Goal: Navigation & Orientation: Find specific page/section

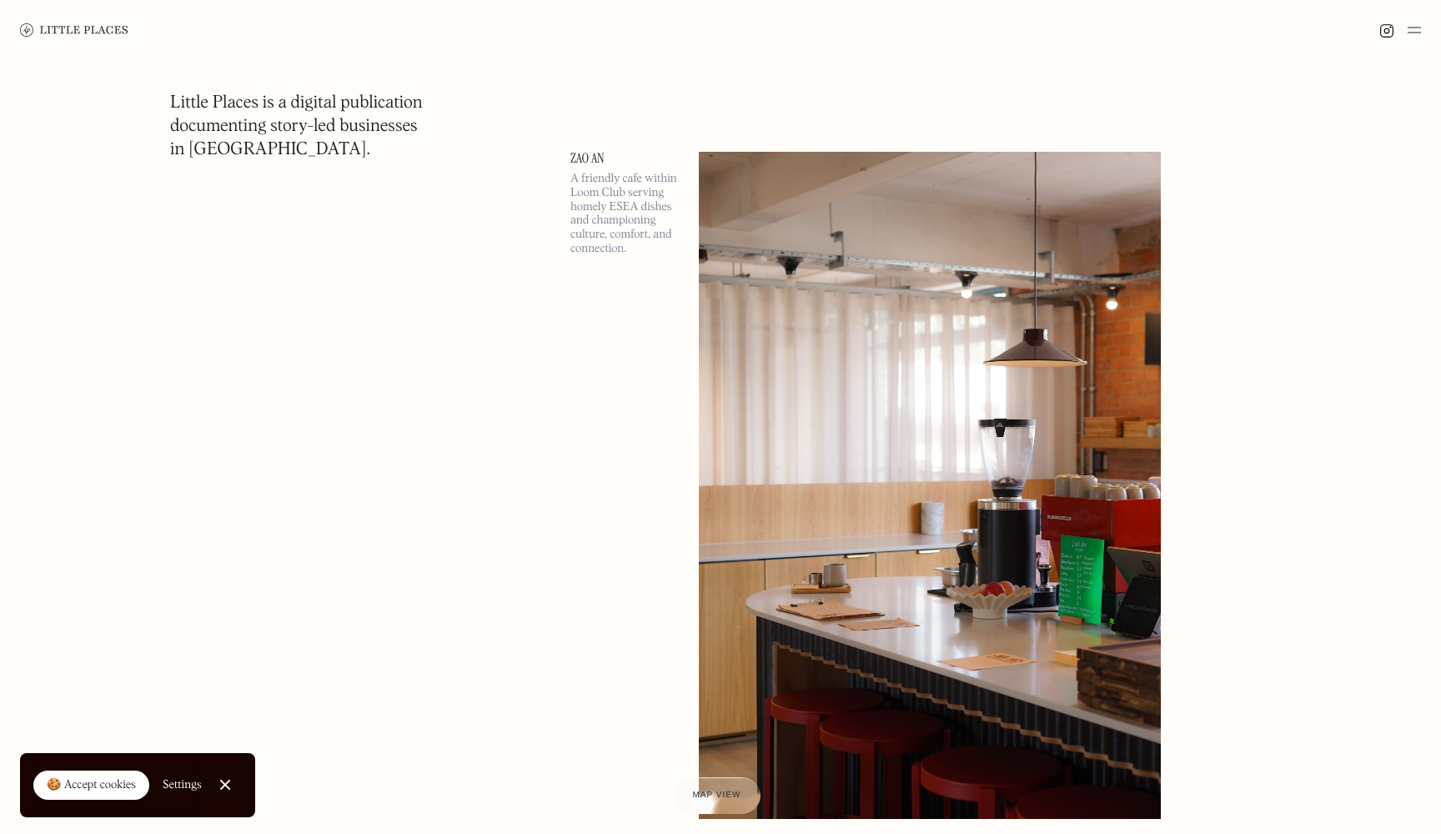
scroll to position [1447, 0]
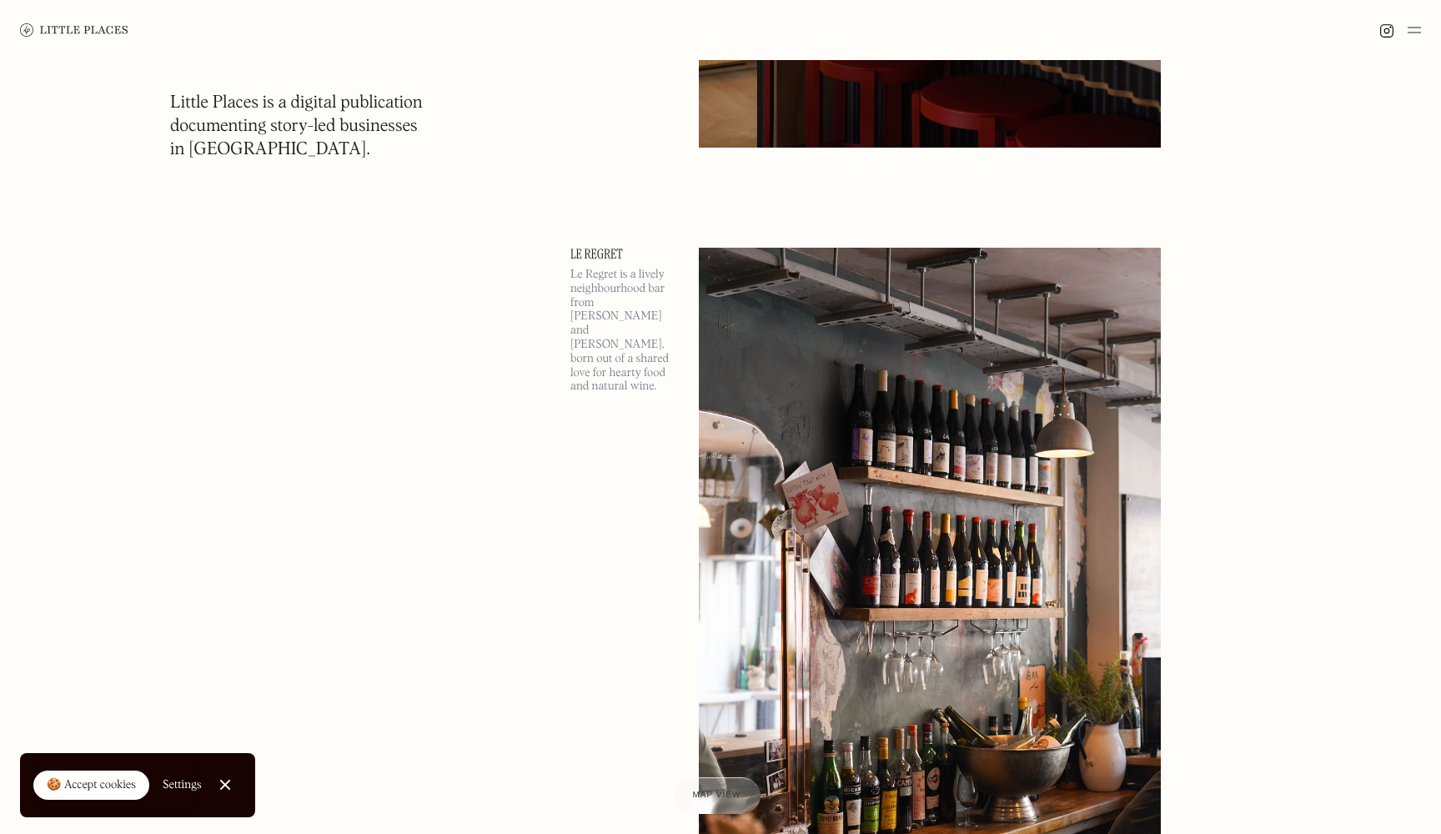
click at [1418, 32] on img at bounding box center [1414, 30] width 13 height 20
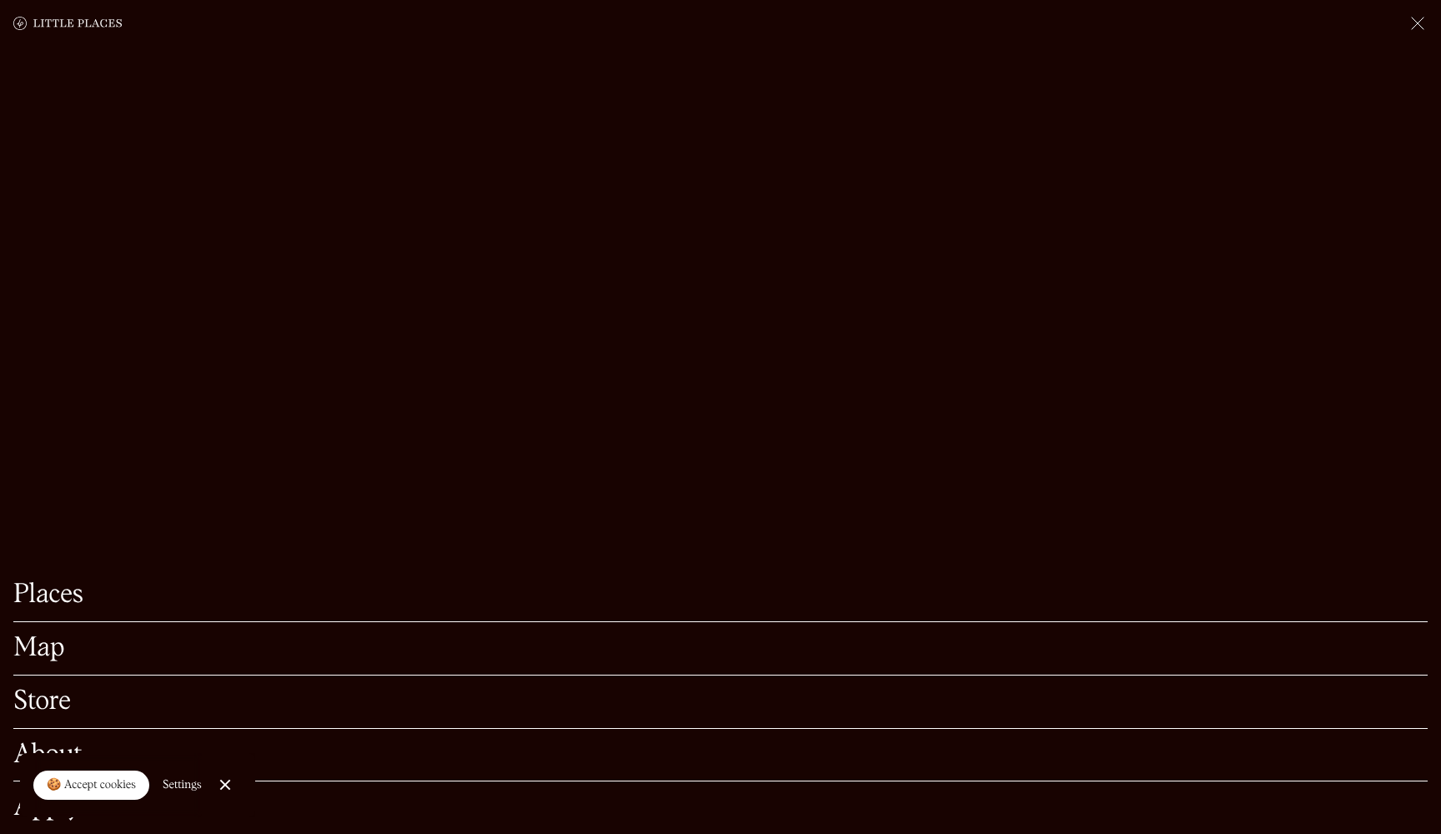
scroll to position [1687, 0]
click at [225, 783] on div at bounding box center [224, 785] width 11 height 11
click at [33, 650] on link "Map" at bounding box center [720, 648] width 1414 height 26
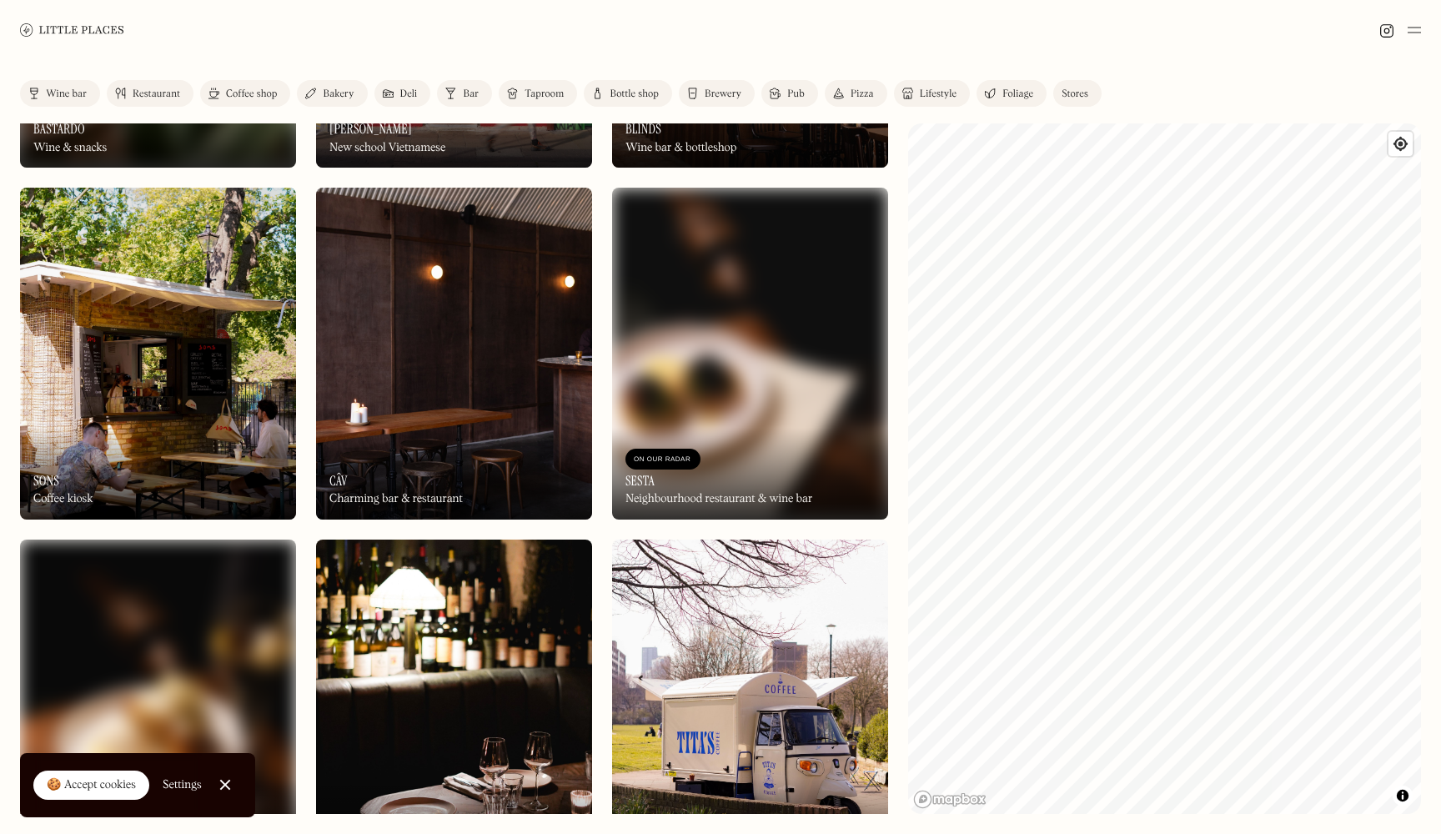
scroll to position [2599, 0]
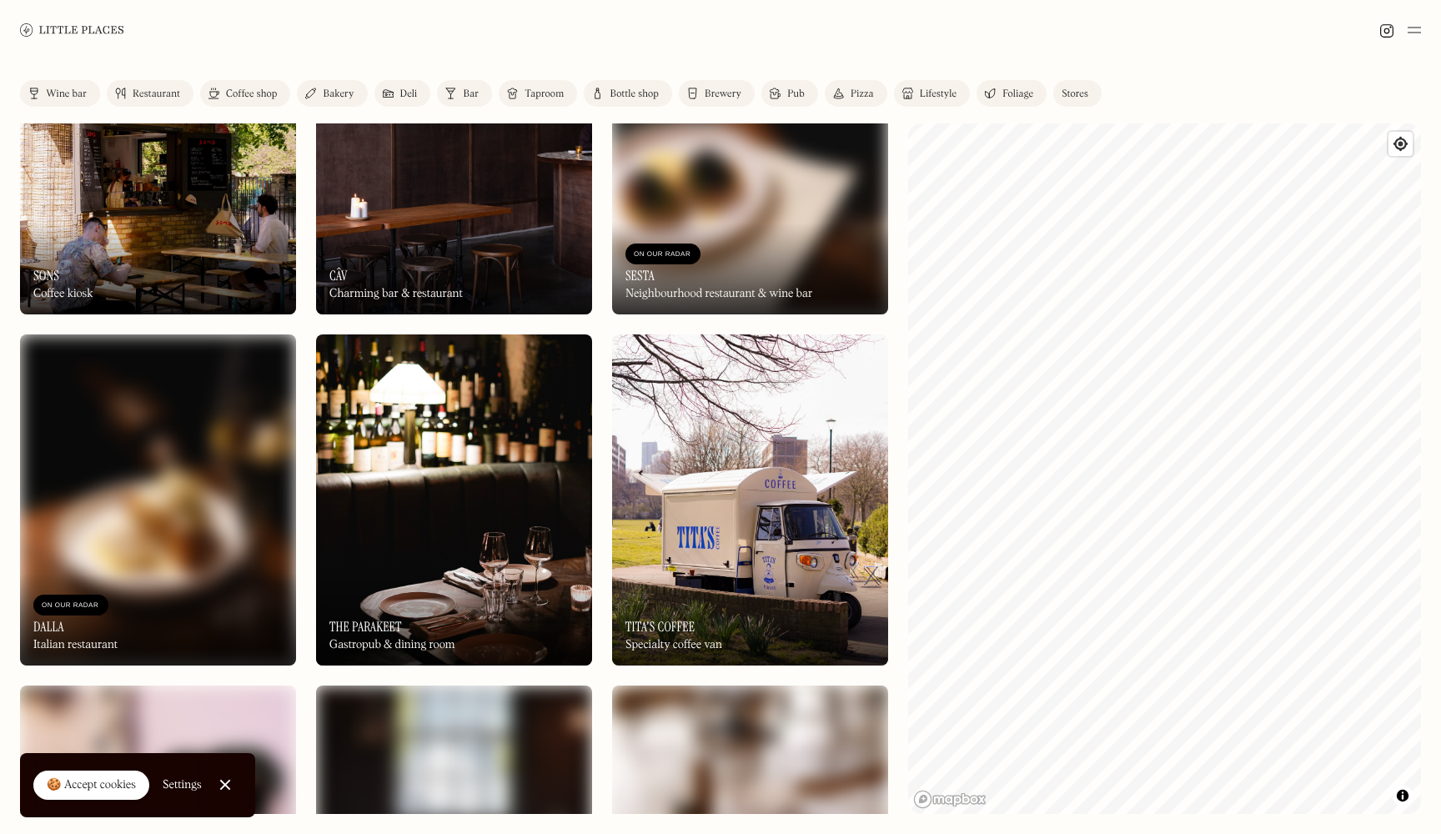
click at [753, 525] on img at bounding box center [750, 499] width 276 height 331
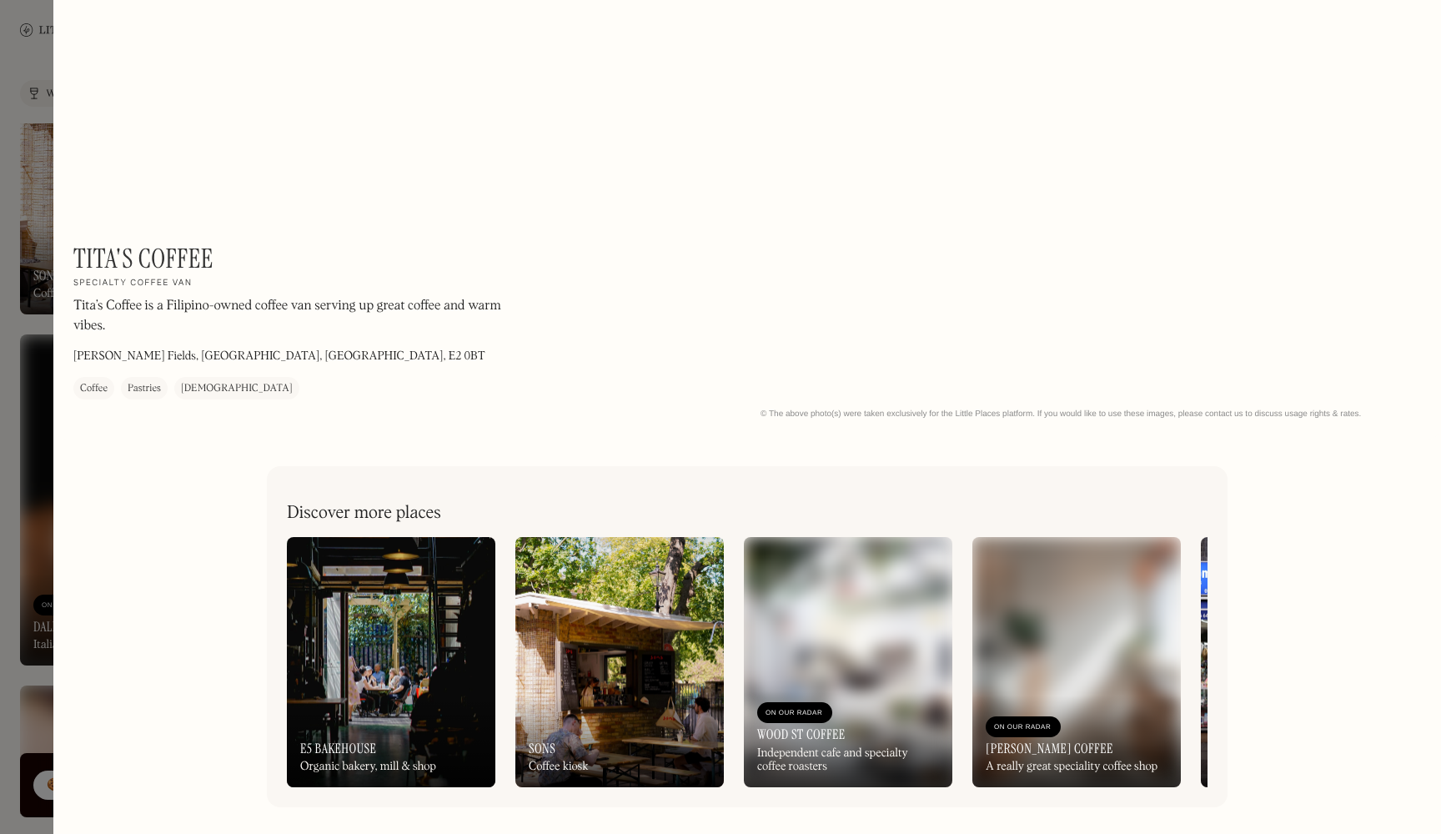
scroll to position [2132, 0]
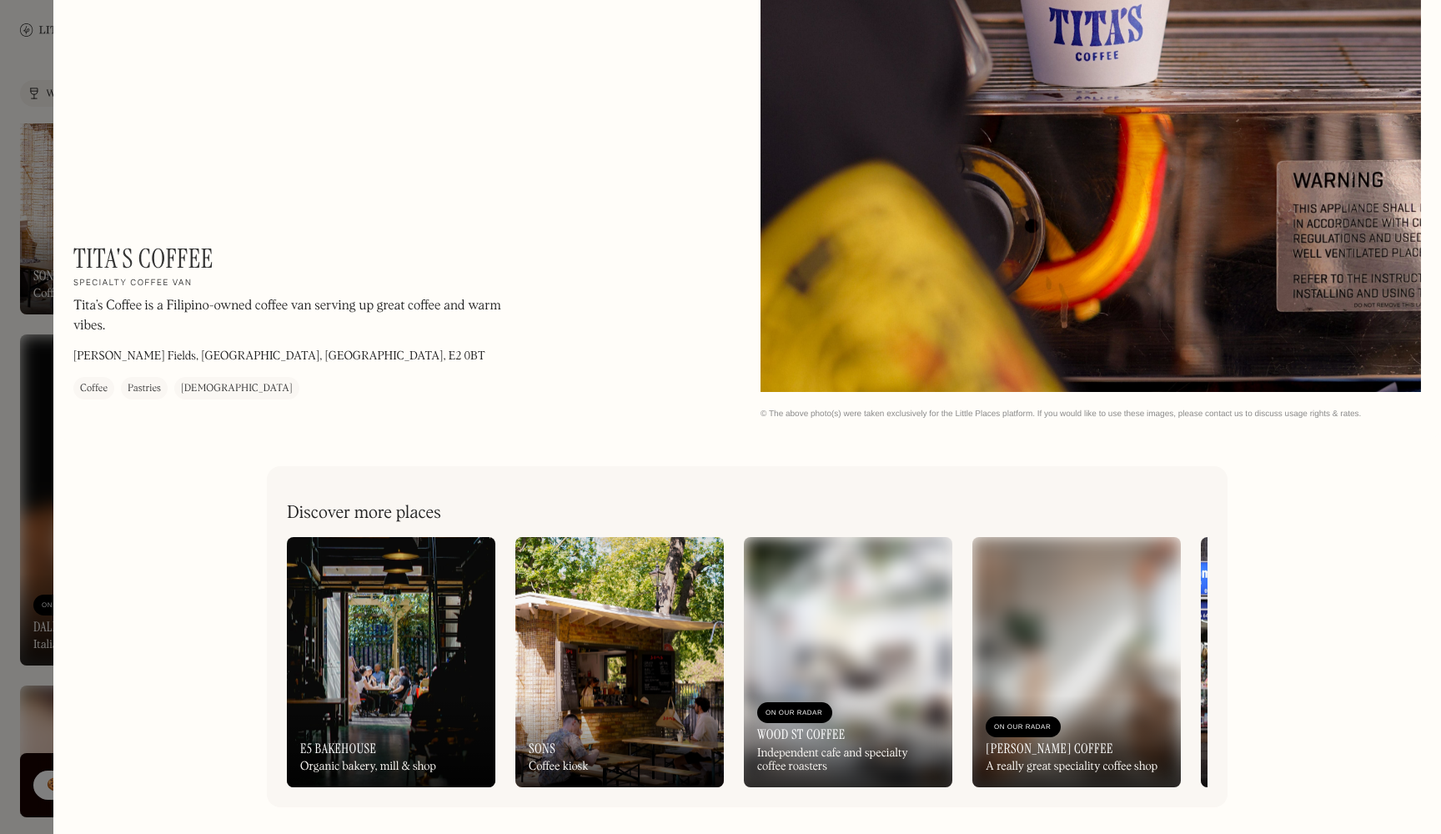
click at [393, 706] on div "On Our Radar E5 Bakehouse Organic bakery, mill & shop" at bounding box center [391, 742] width 208 height 92
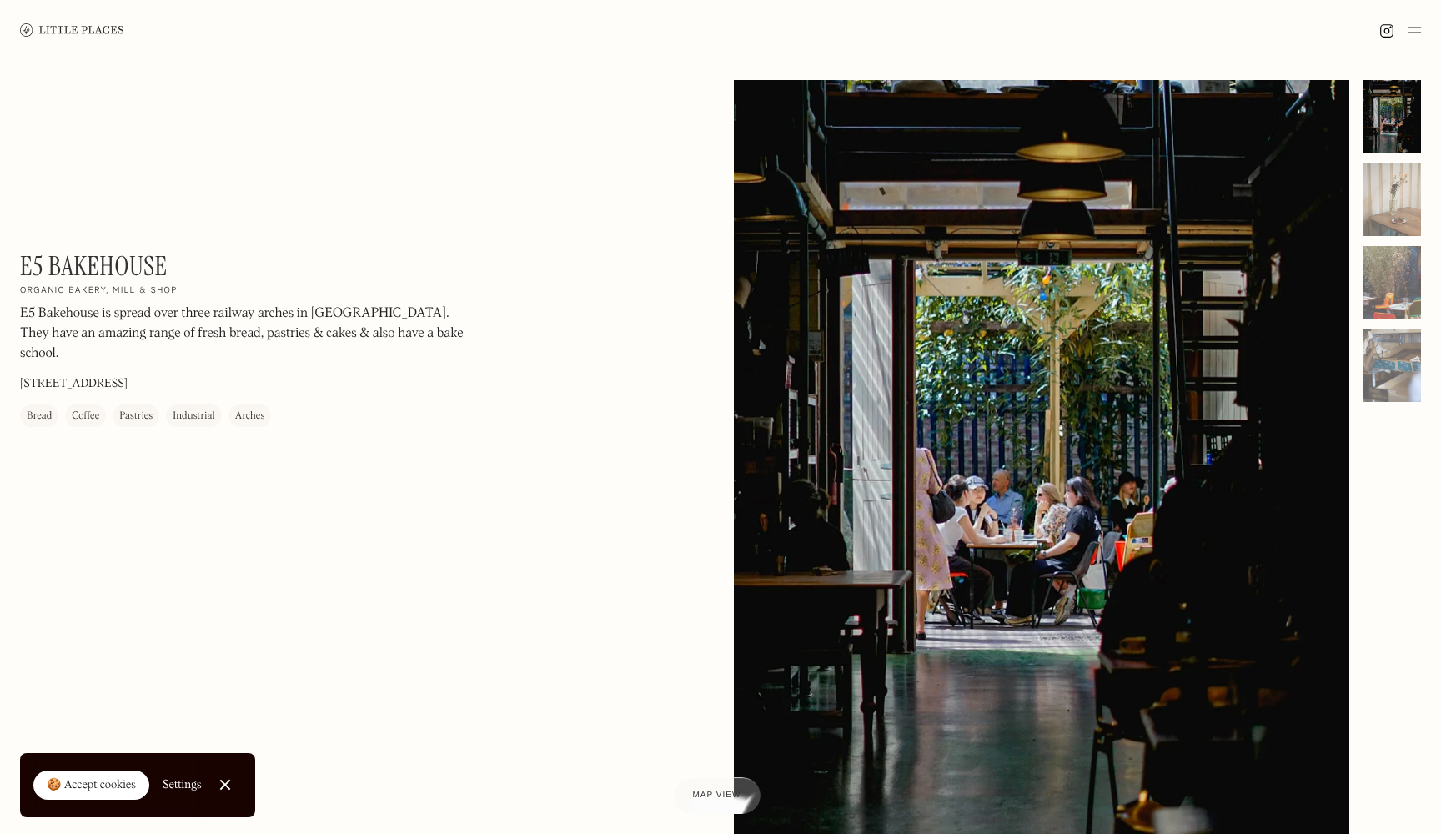
click at [36, 28] on img at bounding box center [72, 29] width 104 height 13
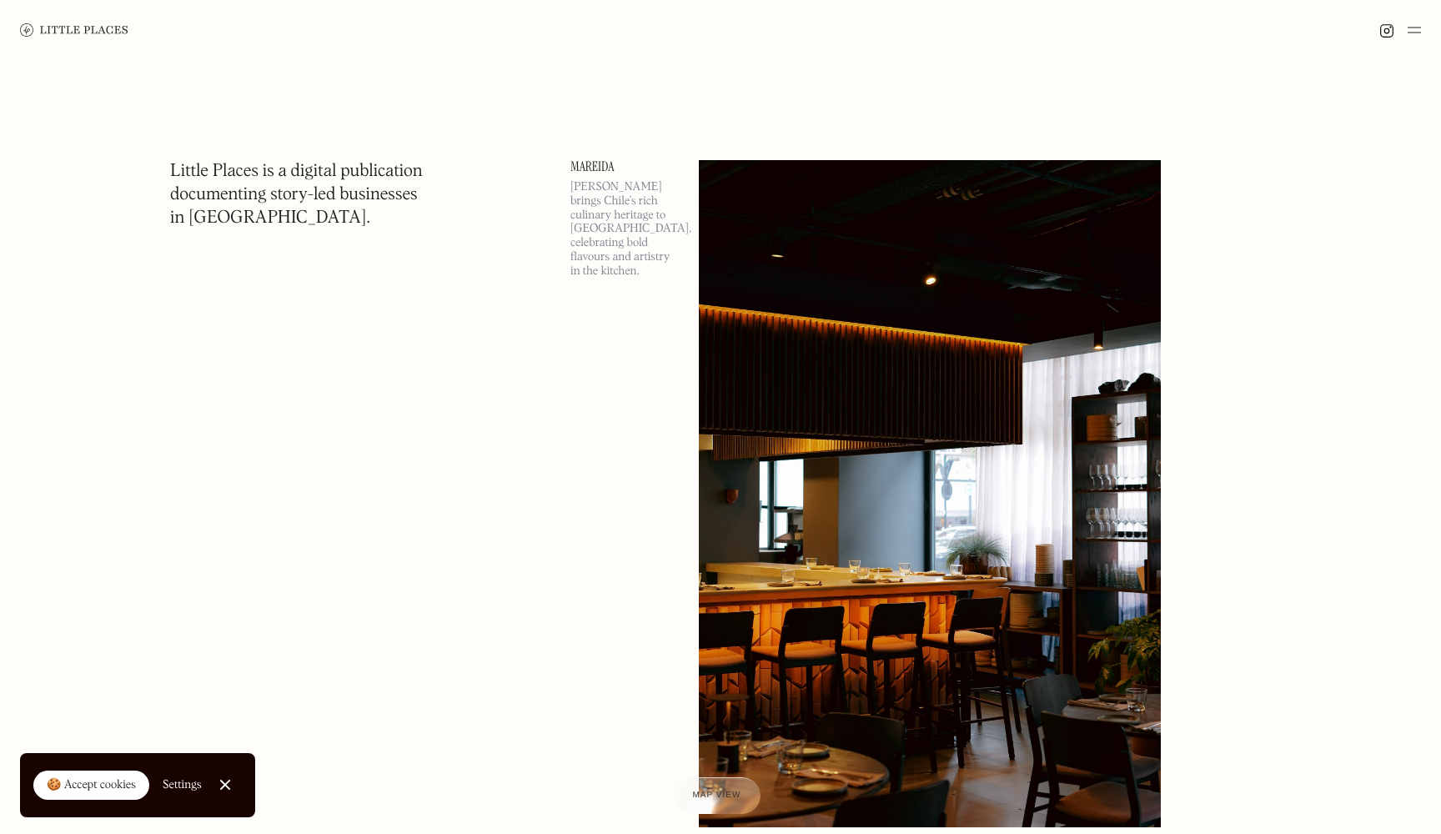
click at [1381, 28] on img at bounding box center [1386, 30] width 15 height 15
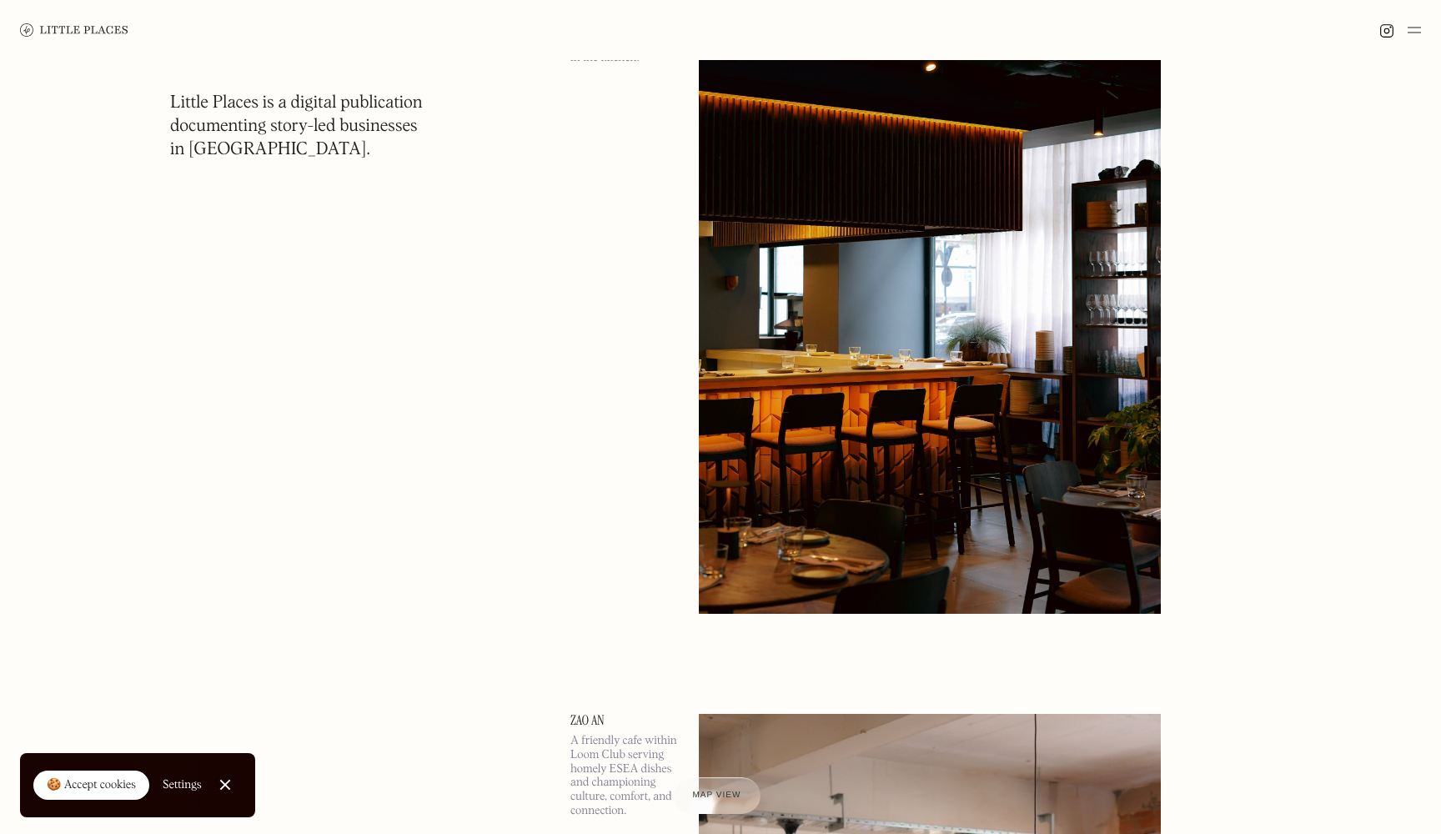
scroll to position [520, 0]
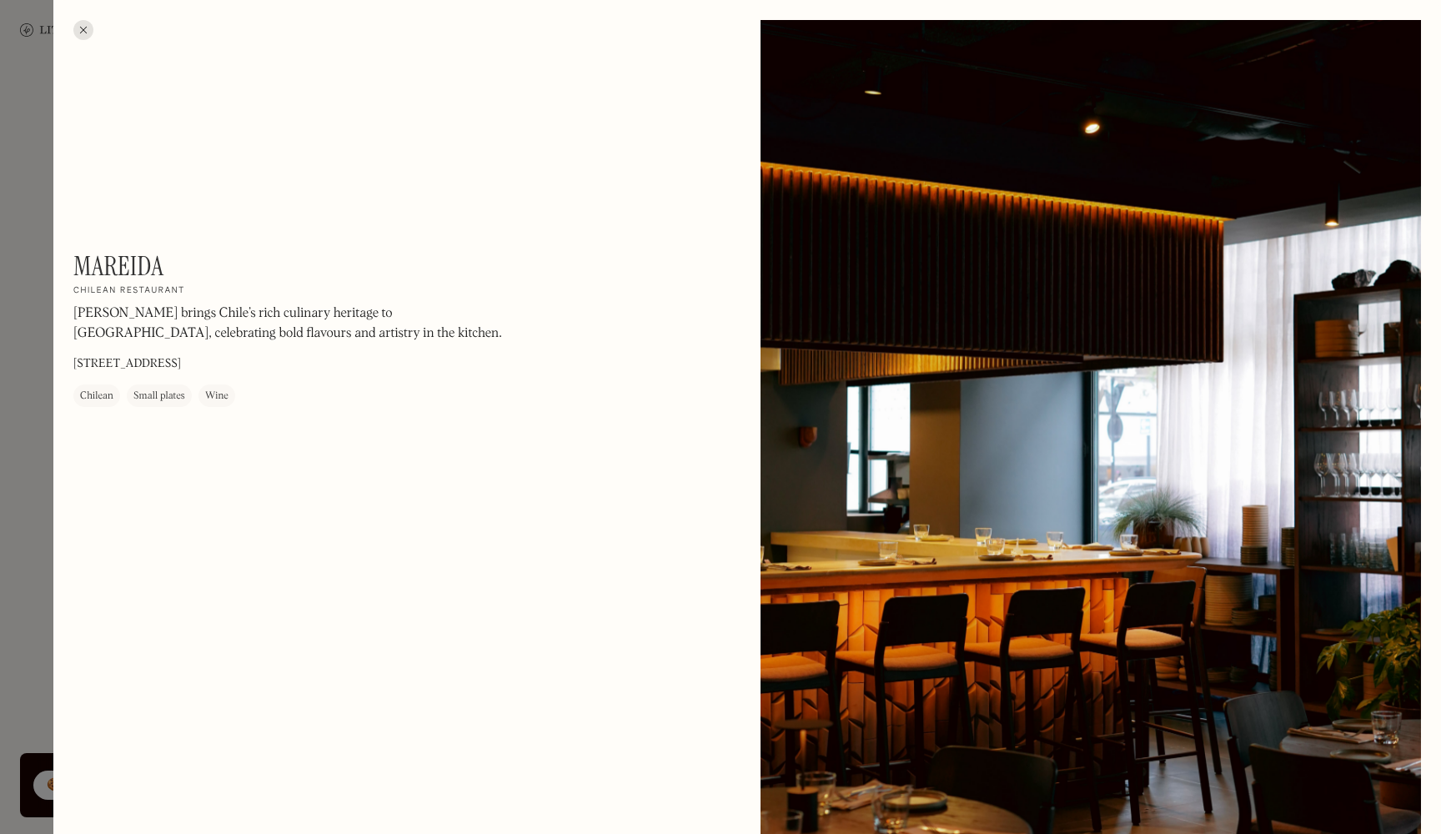
click at [24, 315] on div at bounding box center [720, 417] width 1441 height 834
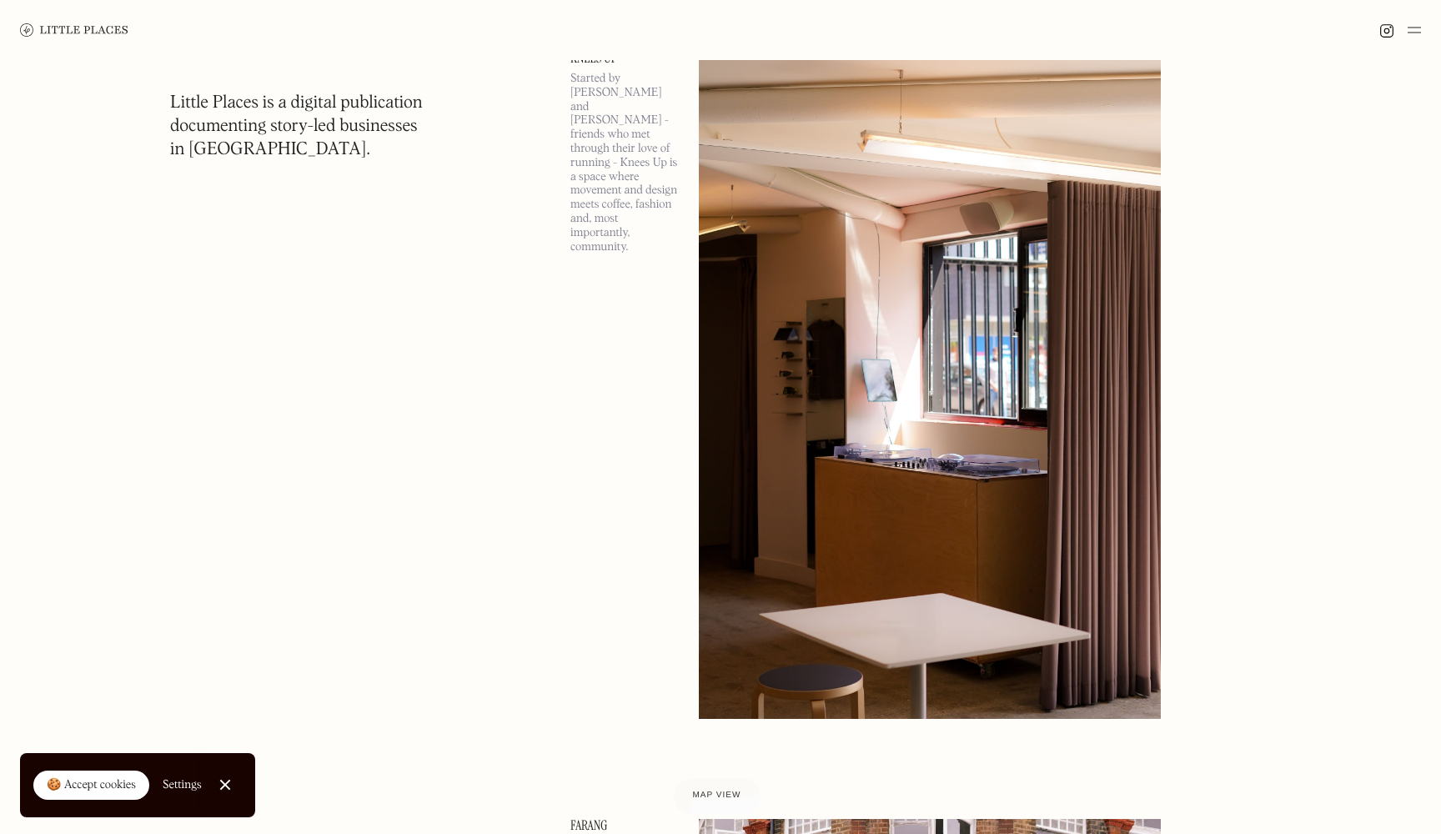
scroll to position [3151, 0]
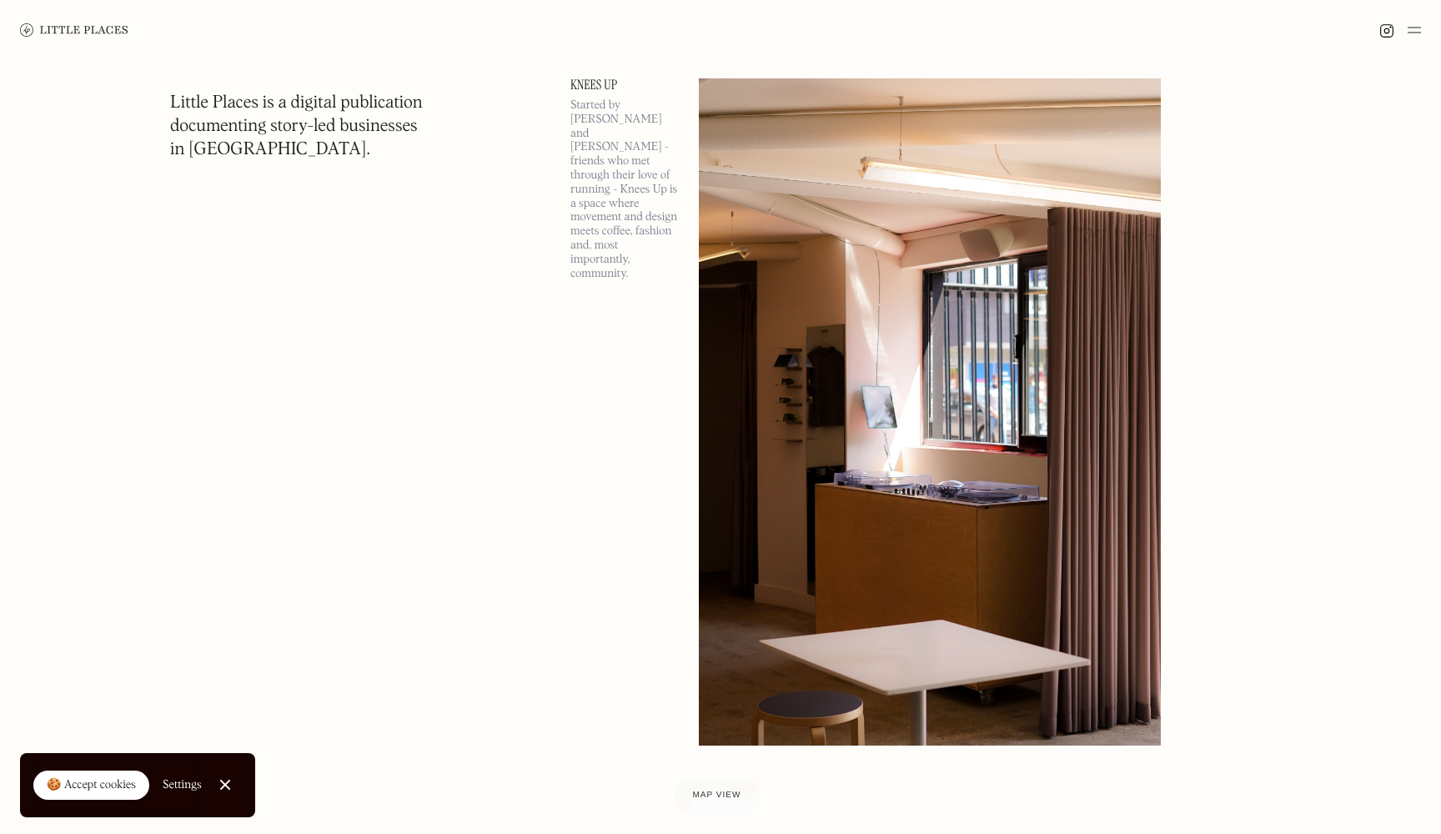
click at [1106, 391] on img at bounding box center [930, 411] width 462 height 667
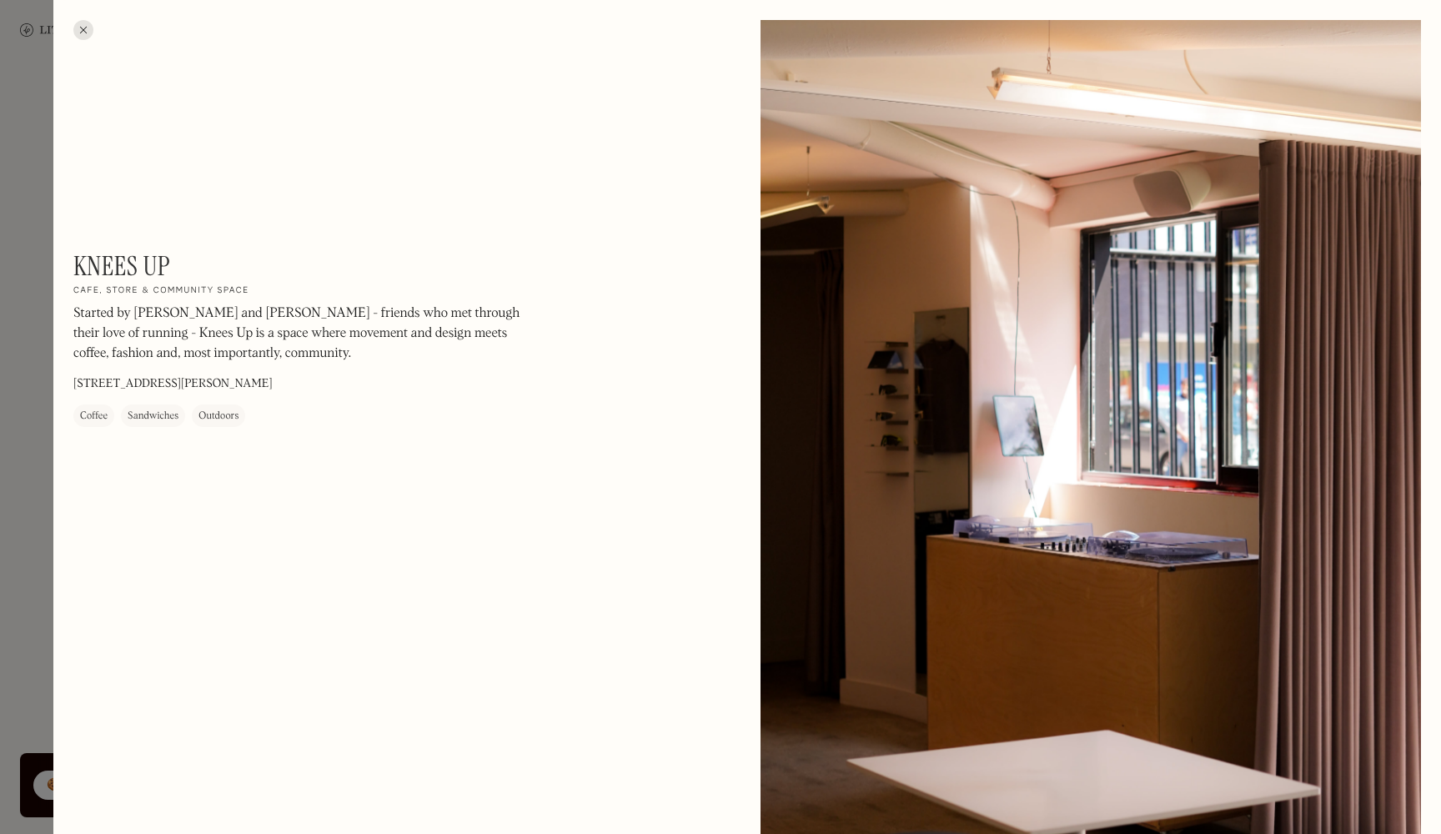
click at [39, 269] on div at bounding box center [720, 417] width 1441 height 834
